Goal: Task Accomplishment & Management: Manage account settings

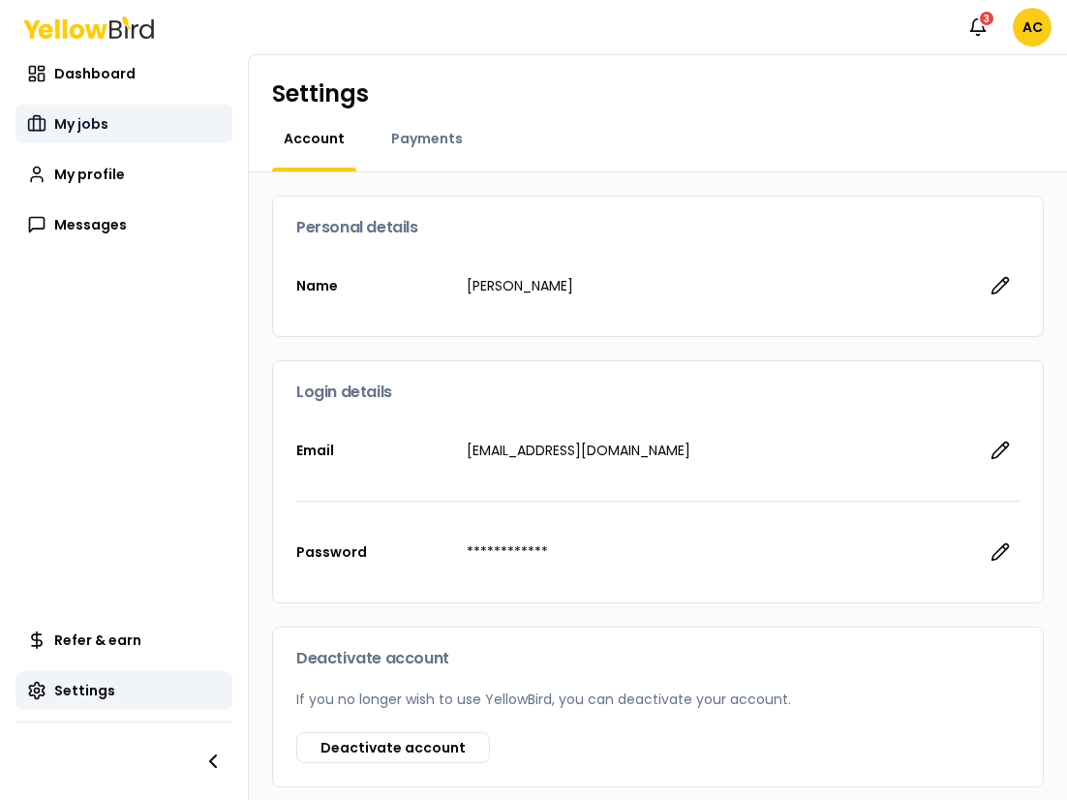
click at [91, 125] on span "My jobs" at bounding box center [81, 123] width 54 height 19
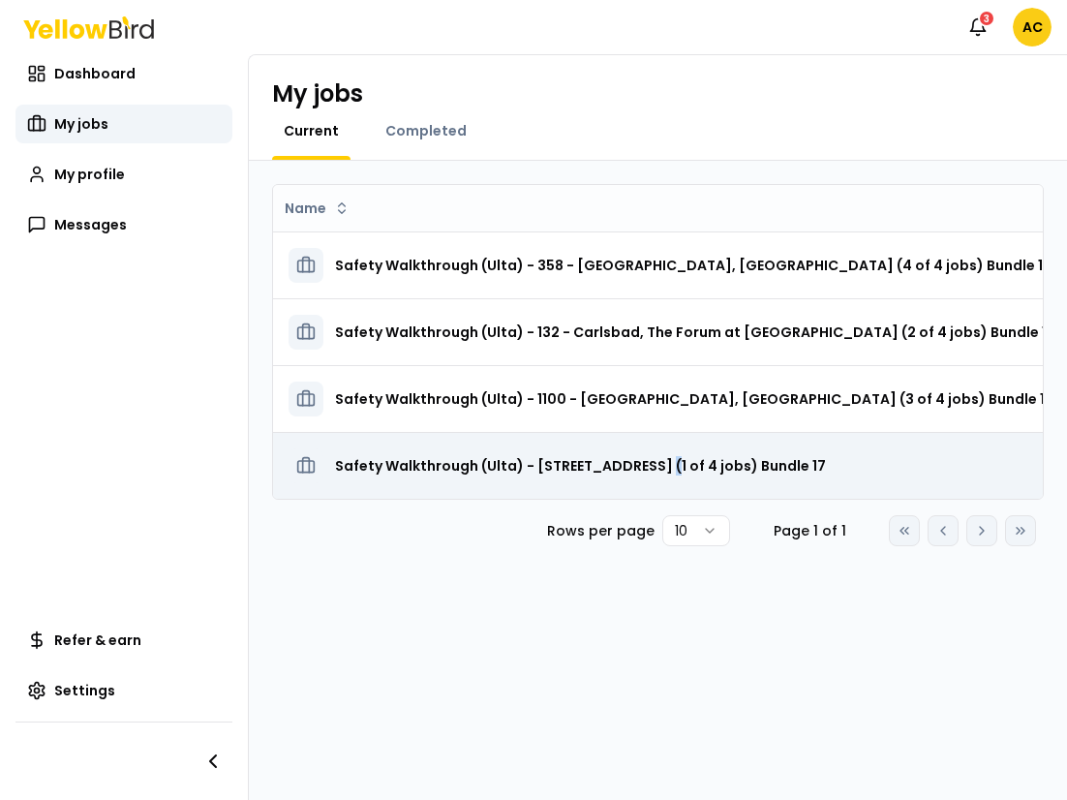
click at [651, 459] on h3 "Safety Walkthrough (Ulta) - [STREET_ADDRESS] (1 of 4 jobs) Bundle 17" at bounding box center [580, 465] width 491 height 35
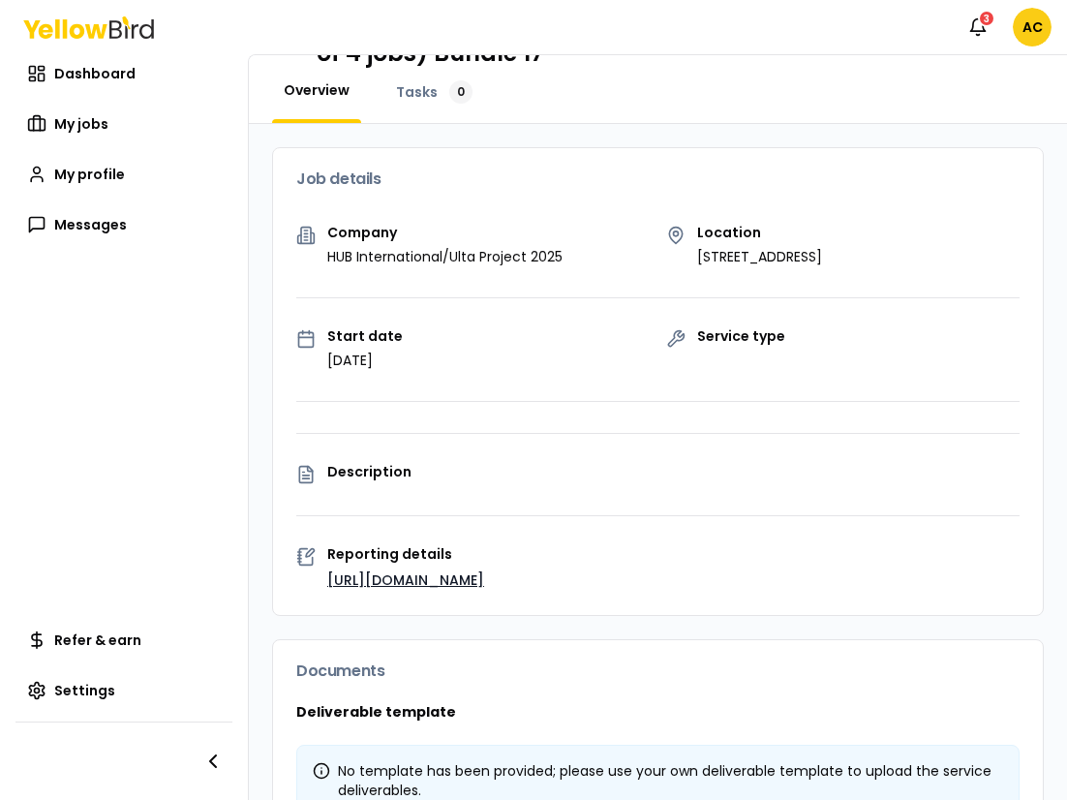
scroll to position [97, 0]
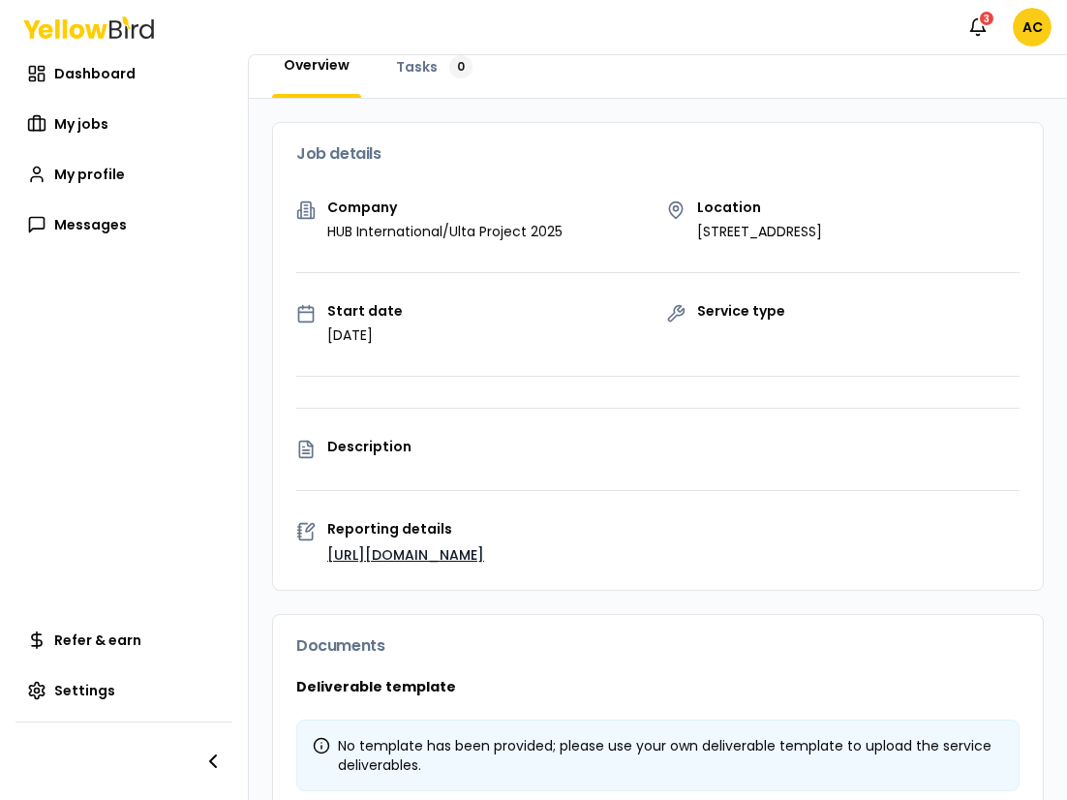
click at [425, 551] on link "[URL][DOMAIN_NAME]" at bounding box center [405, 554] width 157 height 19
